Goal: Information Seeking & Learning: Compare options

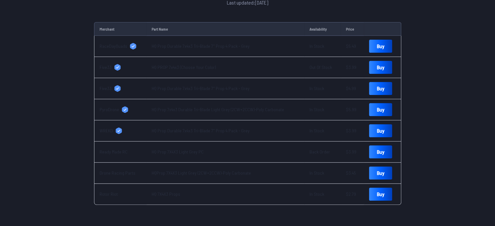
scroll to position [268, 0]
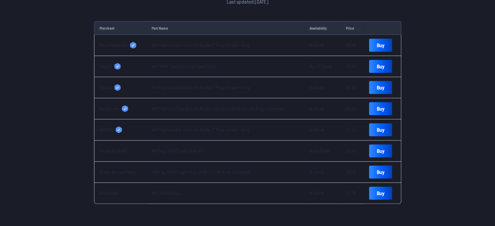
click at [122, 170] on span "Drone Racing Parts" at bounding box center [118, 172] width 36 height 7
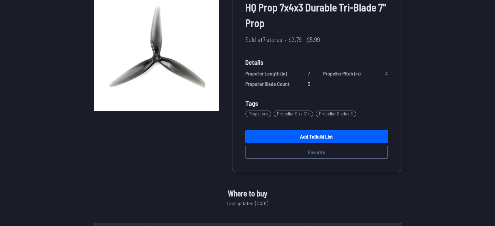
scroll to position [0, 0]
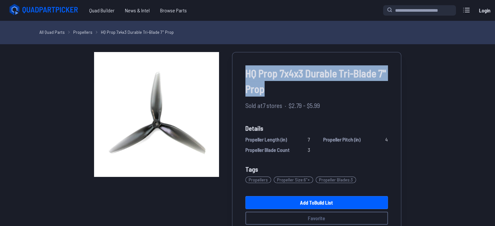
drag, startPoint x: 244, startPoint y: 73, endPoint x: 270, endPoint y: 96, distance: 35.1
click at [270, 96] on div "HQ Prop 7x4x3 Durable Tri-Blade 7" Prop Sold at 7 stores · $2.79 - $5.99 Detail…" at bounding box center [316, 145] width 169 height 186
copy span "HQ Prop 7x4x3 Durable Tri-Blade 7" Prop"
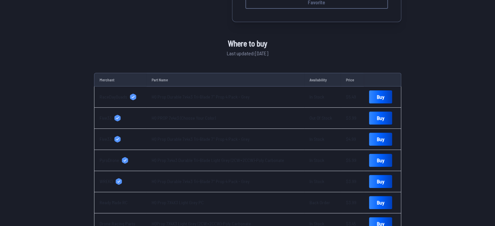
click at [65, 60] on div "HQ Prop 7x4x3 Durable Tri-Blade 7" Prop Sold at 7 stores · $2.79 - $5.99 Detail…" at bounding box center [248, 46] width 370 height 420
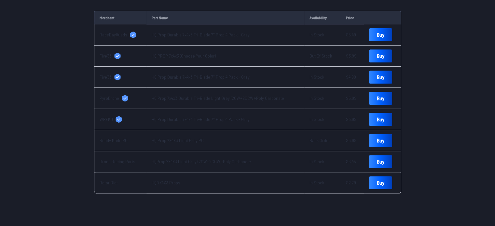
click at [121, 163] on span "Drone Racing Parts" at bounding box center [118, 162] width 36 height 7
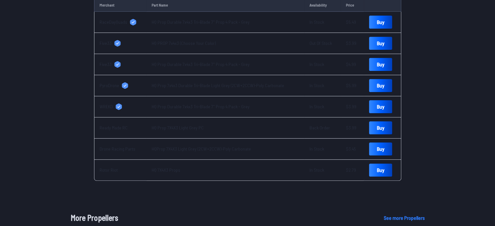
scroll to position [292, 0]
click at [116, 127] on span "Ready Made RC" at bounding box center [114, 127] width 28 height 7
